Goal: Information Seeking & Learning: Learn about a topic

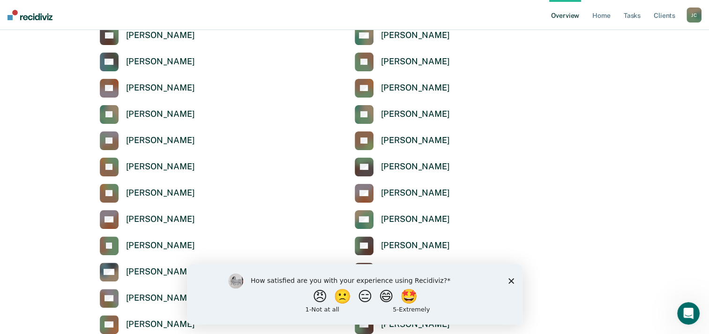
scroll to position [234, 0]
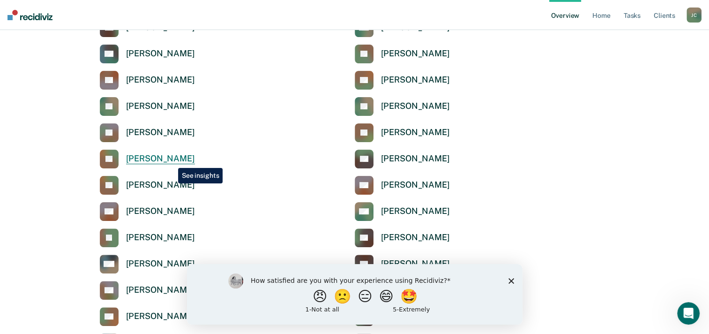
click at [171, 161] on div "[PERSON_NAME]" at bounding box center [160, 158] width 69 height 11
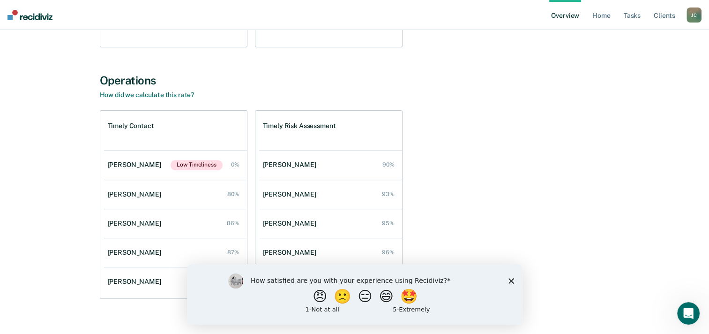
scroll to position [308, 0]
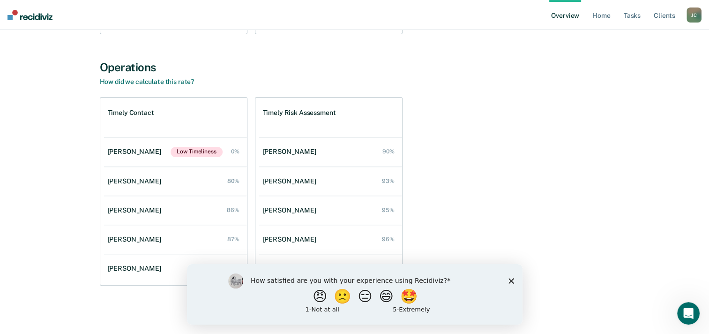
click at [511, 281] on icon "Close survey" at bounding box center [511, 281] width 6 height 6
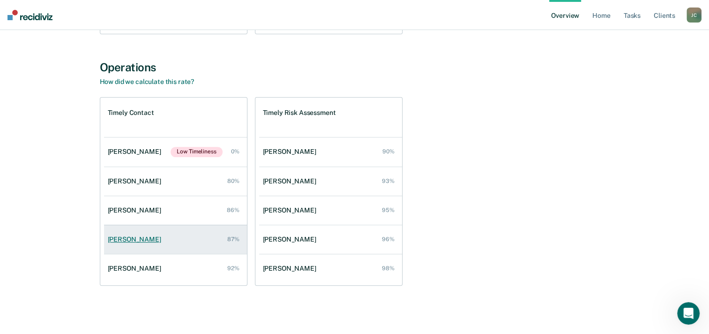
click at [134, 241] on div "[PERSON_NAME]" at bounding box center [136, 239] width 57 height 8
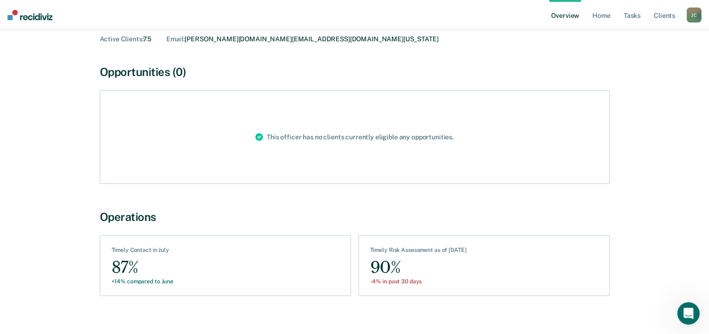
scroll to position [70, 0]
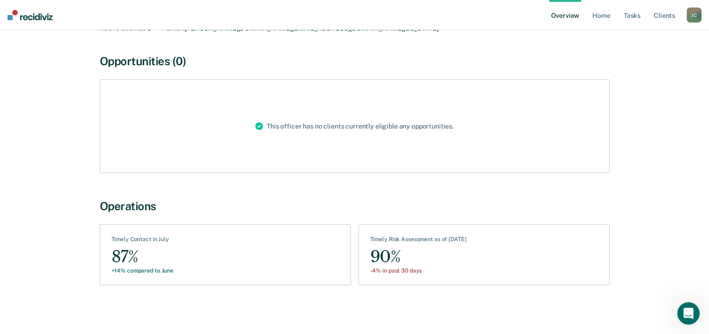
click at [116, 256] on div "87%" at bounding box center [143, 256] width 62 height 21
click at [125, 240] on div "Timely Contact in July" at bounding box center [143, 241] width 62 height 10
click at [149, 270] on div "+14% compared to June" at bounding box center [143, 270] width 62 height 7
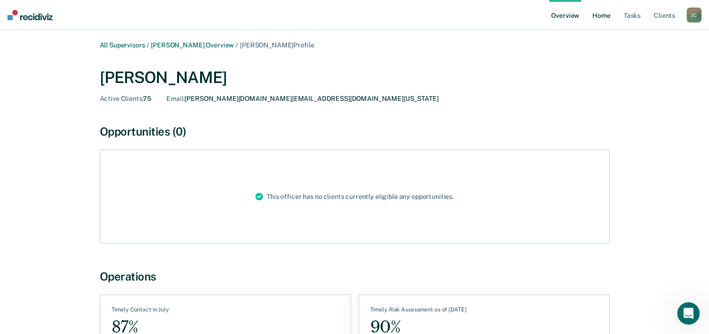
click at [598, 19] on link "Home" at bounding box center [602, 15] width 22 height 30
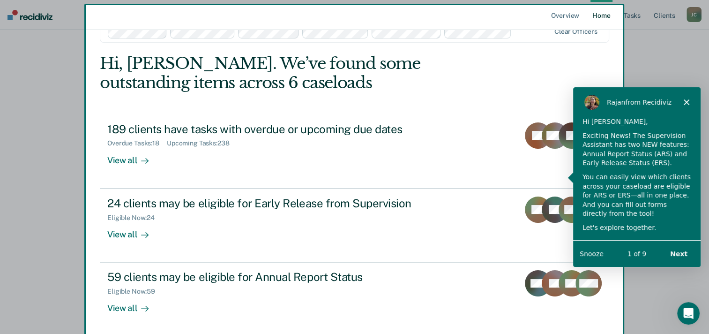
scroll to position [47, 0]
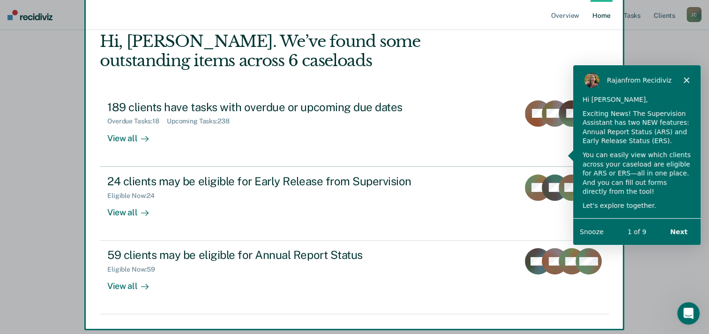
click at [594, 232] on button "Snooze" at bounding box center [591, 231] width 24 height 10
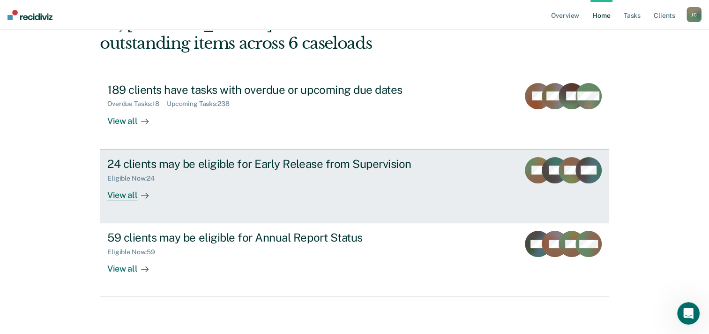
scroll to position [0, 0]
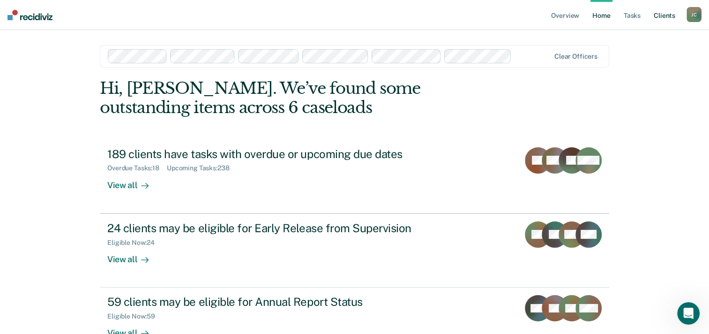
click at [661, 19] on link "Client s" at bounding box center [664, 15] width 25 height 30
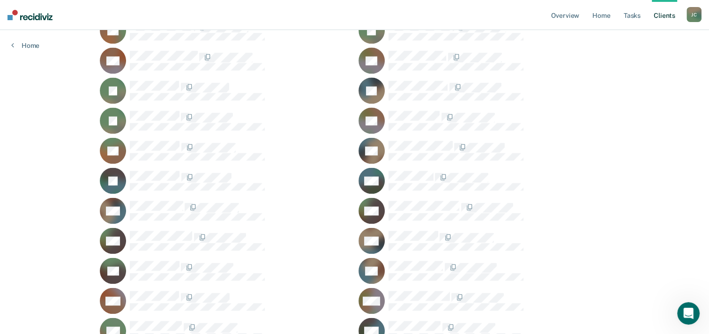
scroll to position [8574, 0]
